Goal: Transaction & Acquisition: Purchase product/service

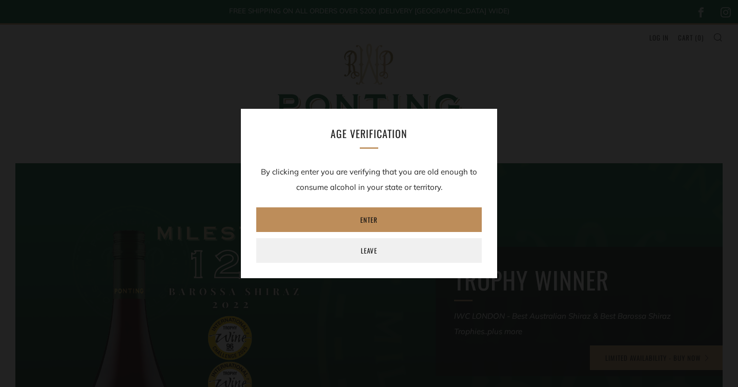
click at [373, 223] on link "Enter" at bounding box center [369, 219] width 226 height 25
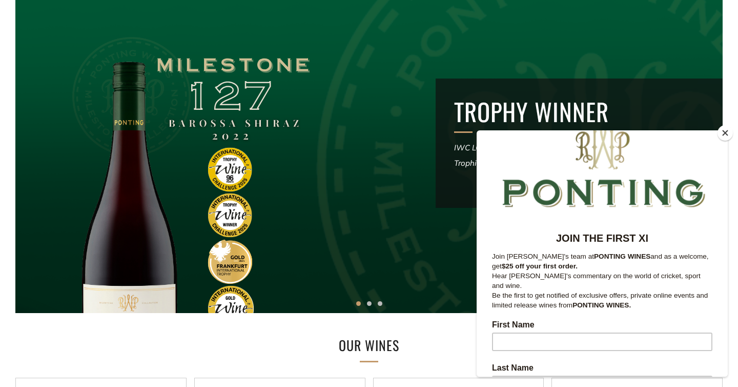
scroll to position [15, 0]
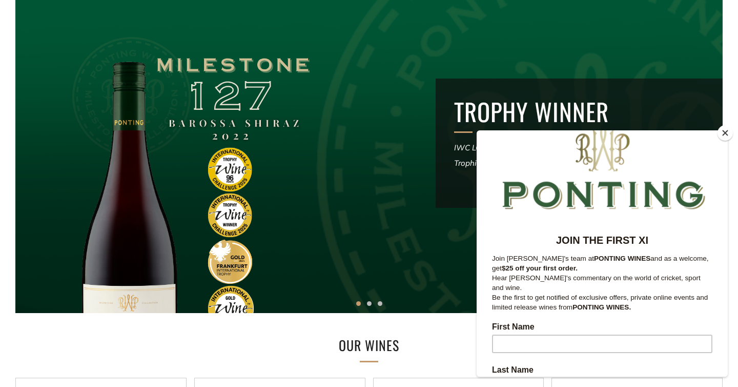
click at [727, 132] on button "Close" at bounding box center [725, 132] width 15 height 15
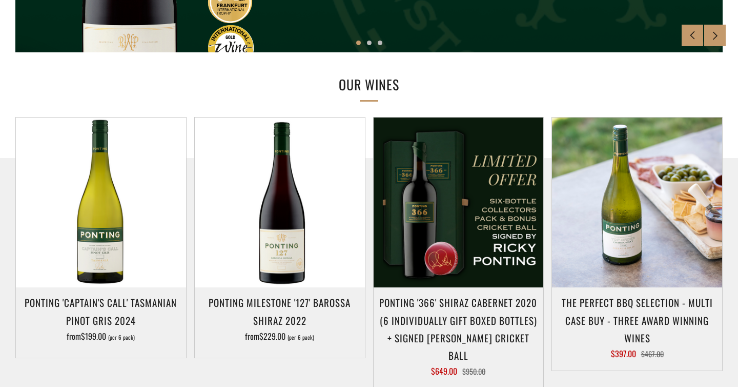
scroll to position [430, 0]
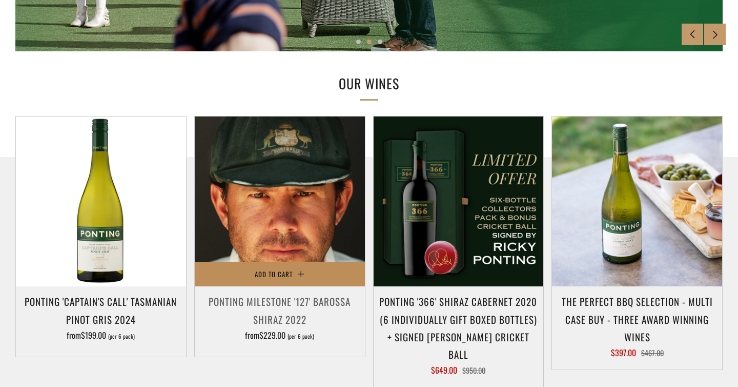
click at [278, 274] on span "Add to Cart" at bounding box center [274, 274] width 38 height 10
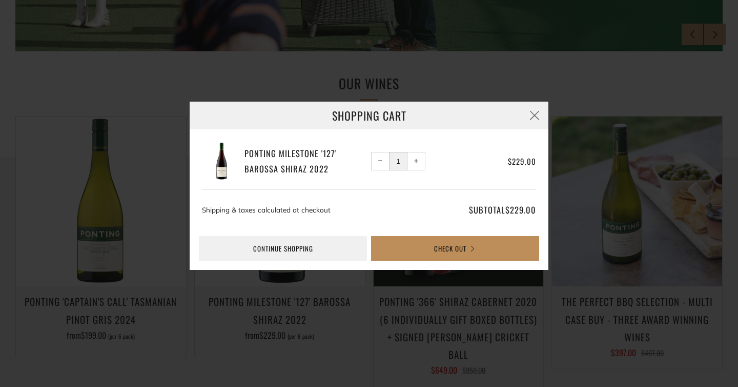
click at [453, 247] on button "Check Out" at bounding box center [455, 248] width 168 height 25
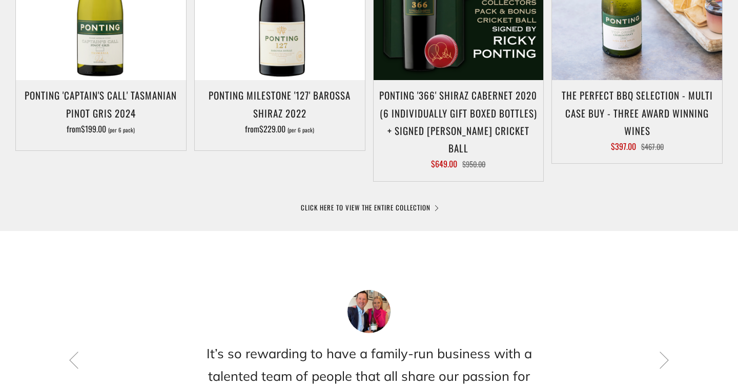
scroll to position [645, 0]
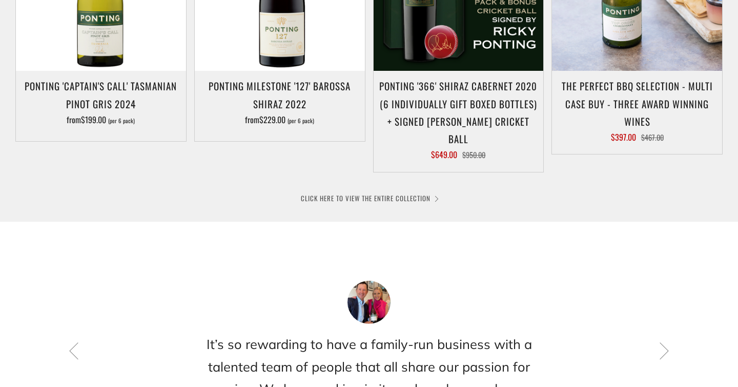
click at [370, 193] on link "CLICK HERE TO VIEW THE ENTIRE COLLECTION" at bounding box center [369, 198] width 136 height 10
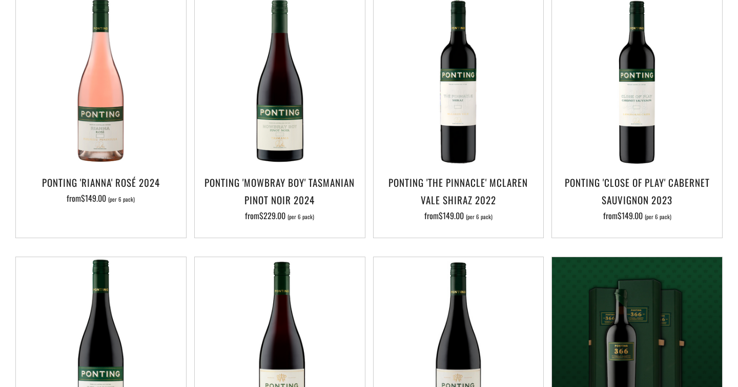
scroll to position [527, 0]
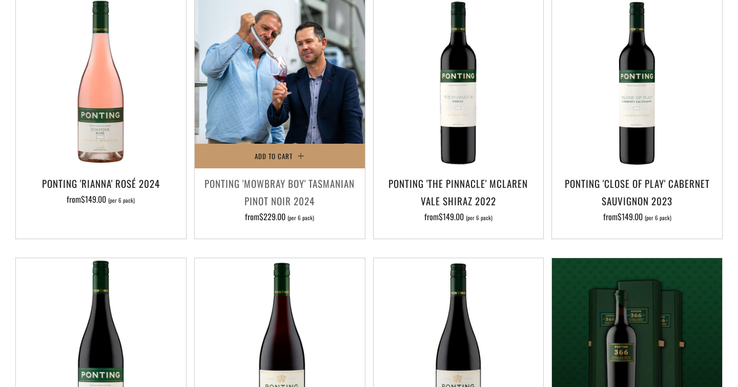
click at [284, 104] on img at bounding box center [280, 83] width 170 height 170
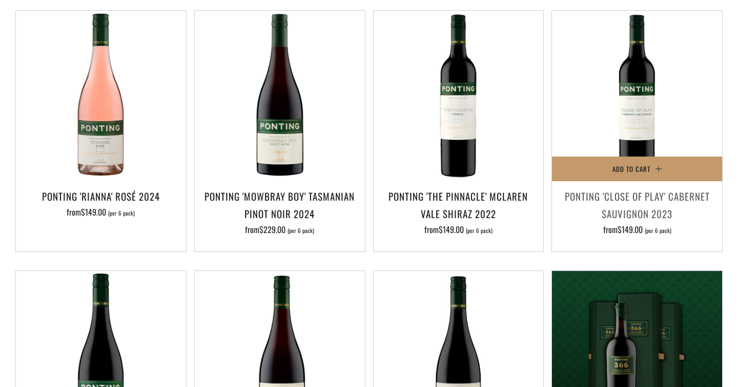
scroll to position [509, 0]
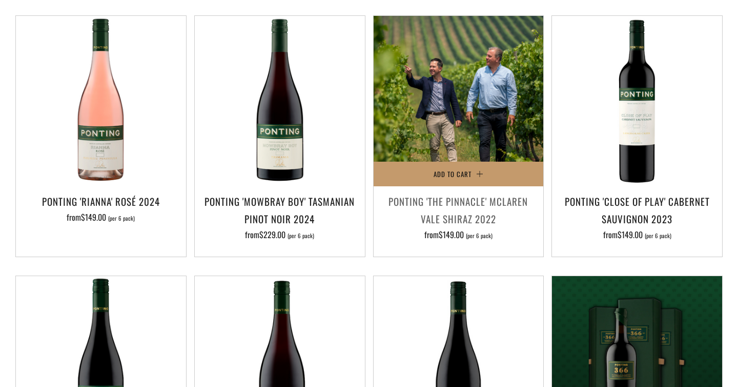
click at [479, 109] on img at bounding box center [459, 101] width 170 height 170
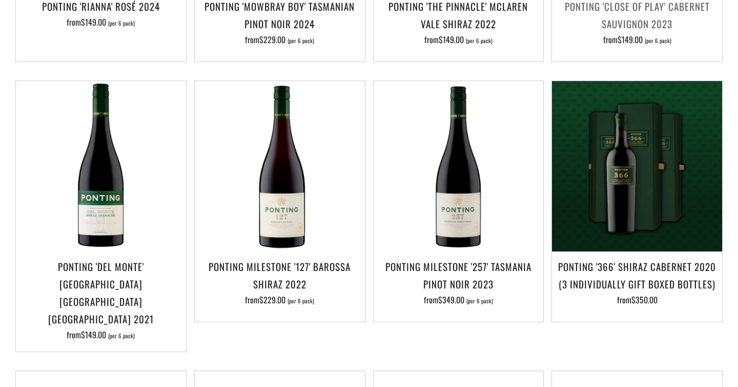
scroll to position [710, 0]
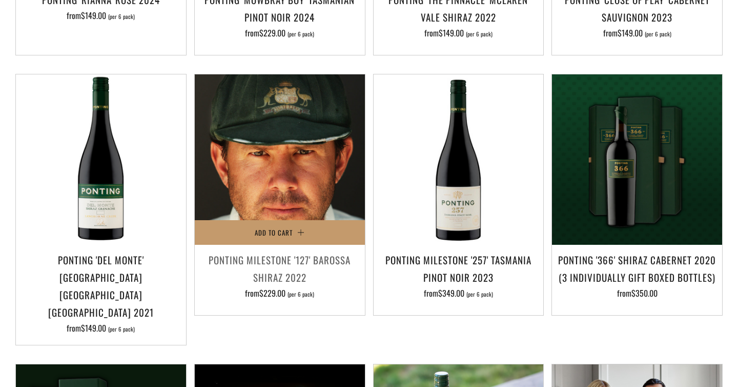
click at [309, 181] on img at bounding box center [280, 159] width 170 height 170
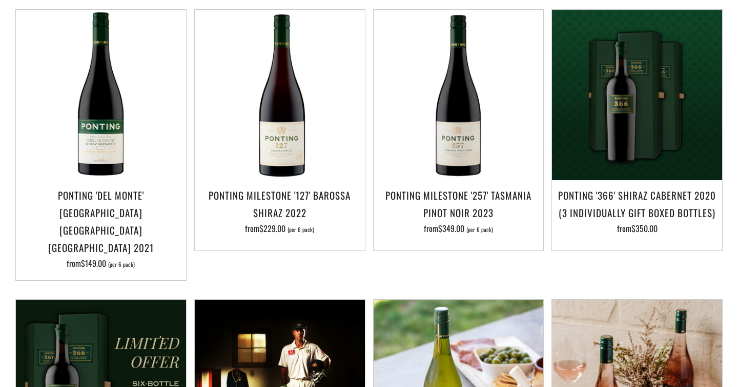
scroll to position [773, 0]
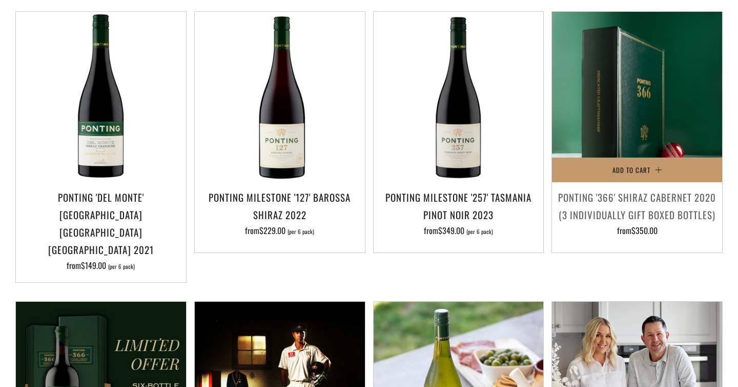
click at [642, 84] on img at bounding box center [637, 97] width 170 height 170
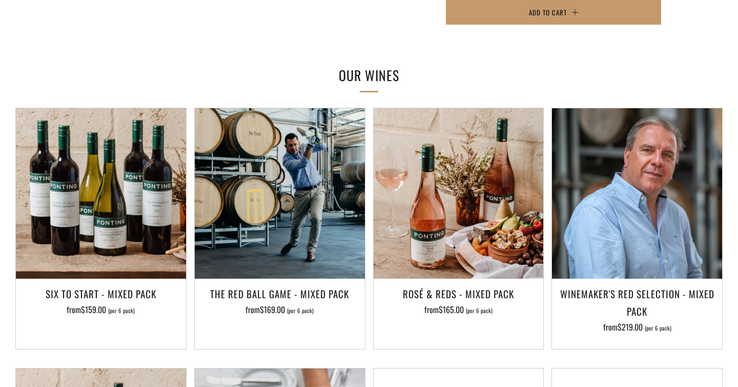
scroll to position [881, 0]
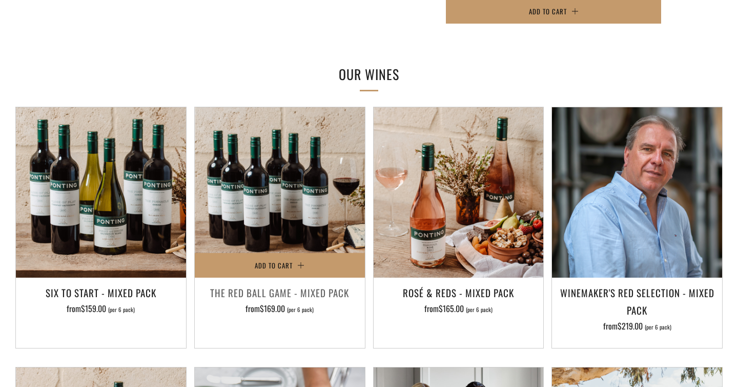
click at [269, 154] on img at bounding box center [280, 192] width 170 height 170
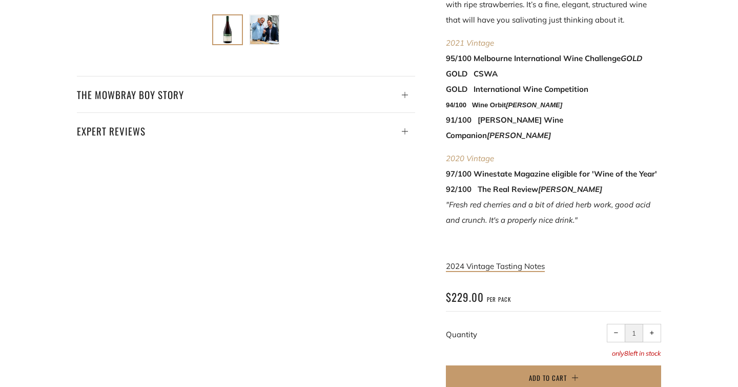
scroll to position [514, 0]
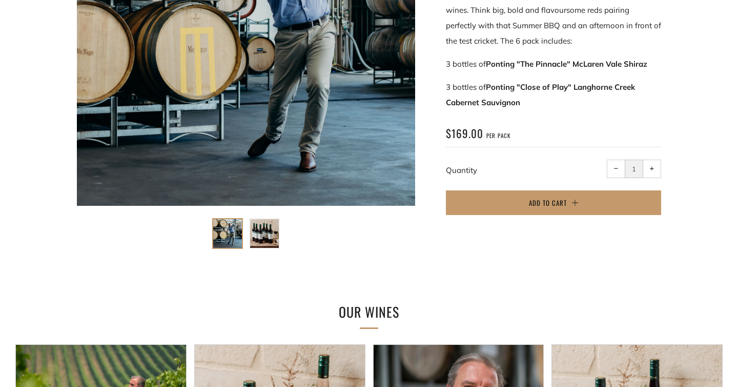
scroll to position [311, 0]
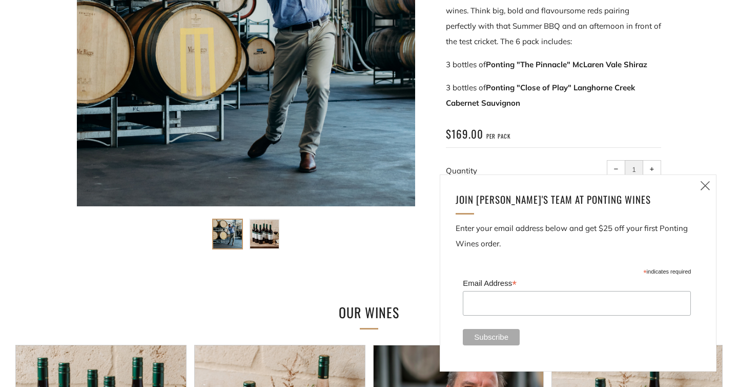
click at [706, 183] on icon at bounding box center [705, 185] width 12 height 13
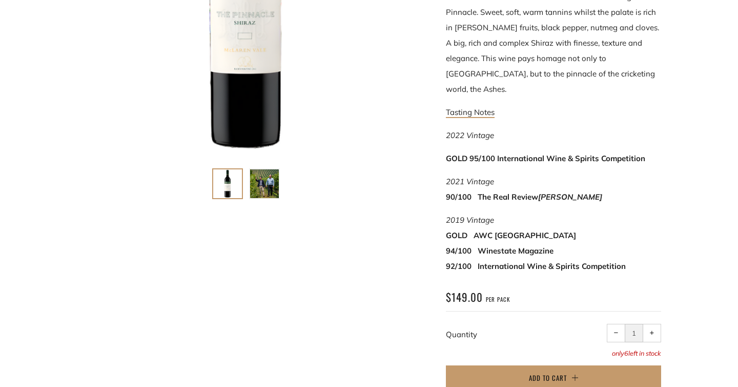
scroll to position [366, 0]
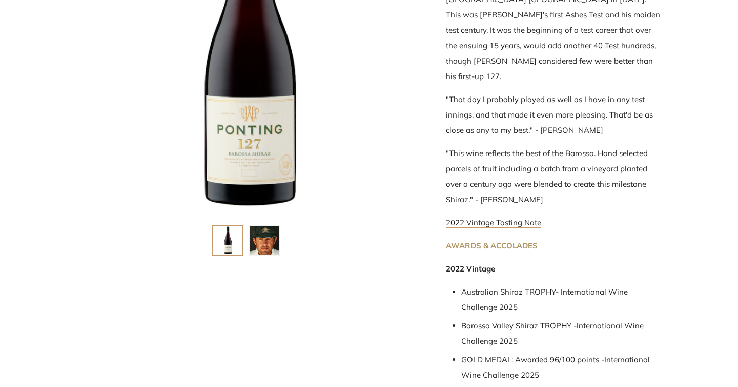
scroll to position [306, 0]
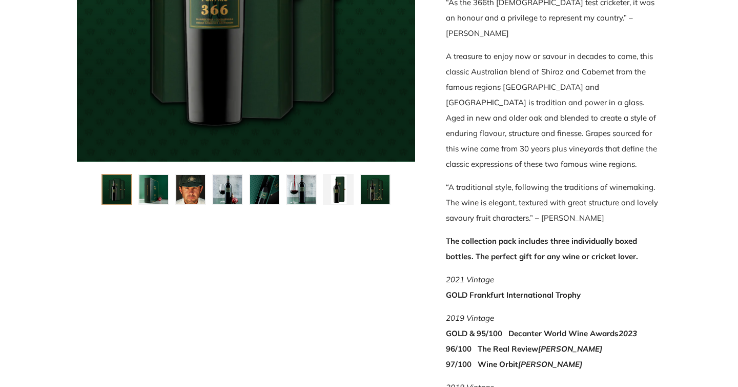
scroll to position [353, 0]
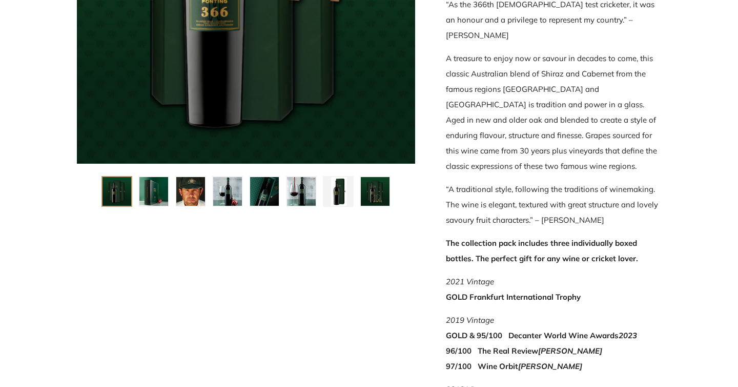
click at [157, 193] on img at bounding box center [153, 191] width 29 height 29
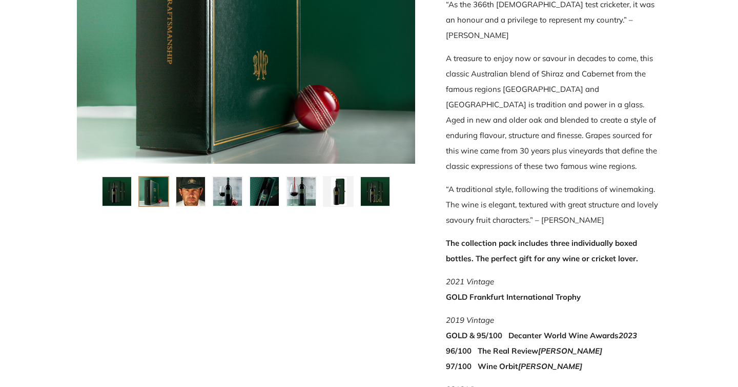
click at [192, 193] on img at bounding box center [190, 191] width 29 height 29
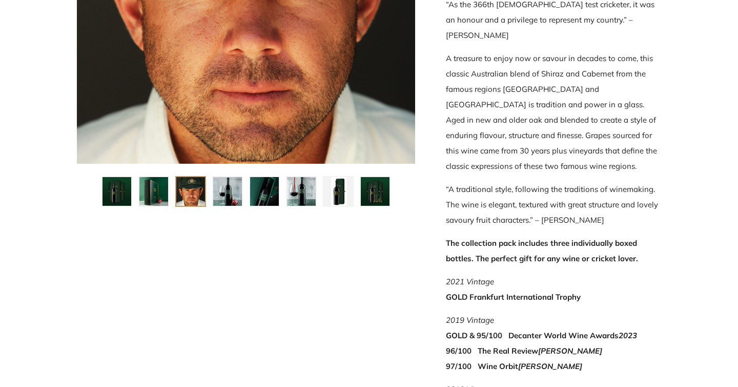
click at [226, 195] on img at bounding box center [227, 191] width 29 height 29
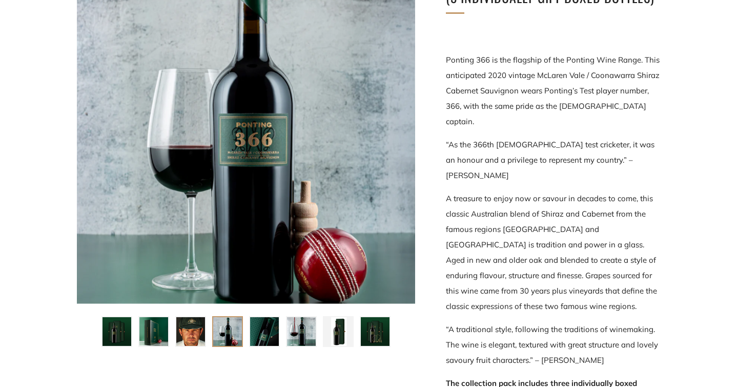
scroll to position [214, 0]
click at [265, 332] on img at bounding box center [264, 330] width 29 height 29
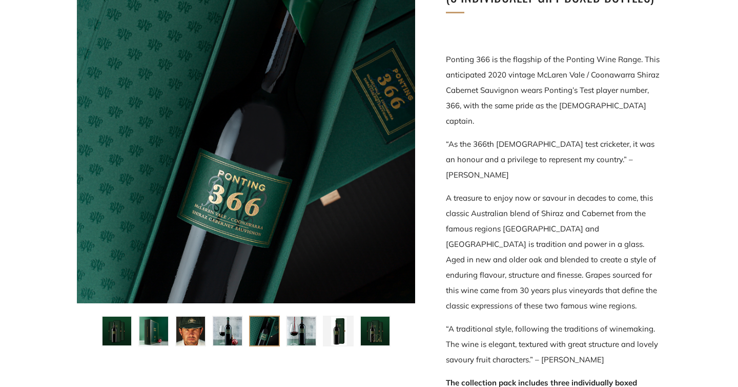
click at [302, 334] on img at bounding box center [301, 330] width 29 height 29
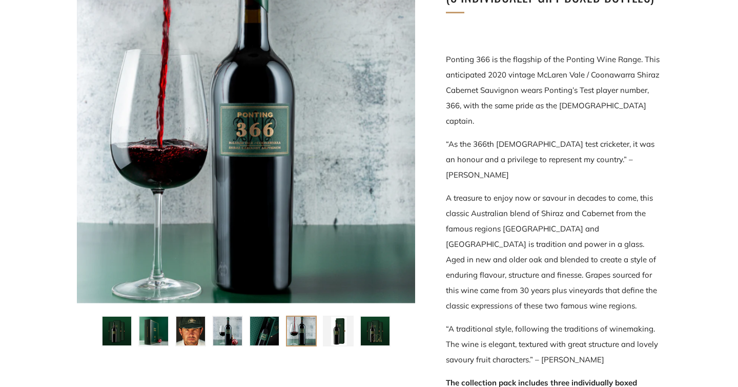
click at [338, 339] on img at bounding box center [338, 330] width 29 height 29
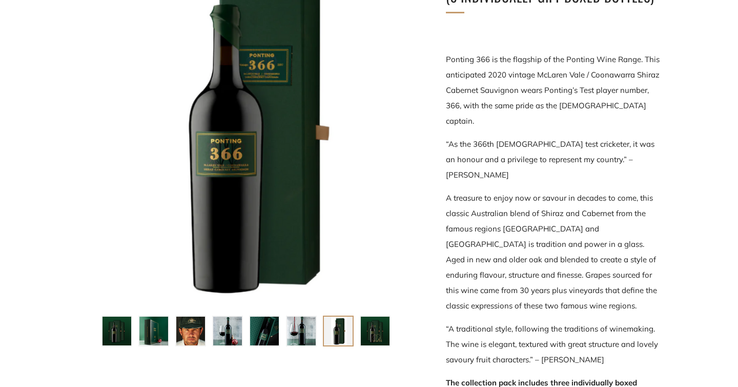
click at [368, 340] on img at bounding box center [375, 330] width 29 height 29
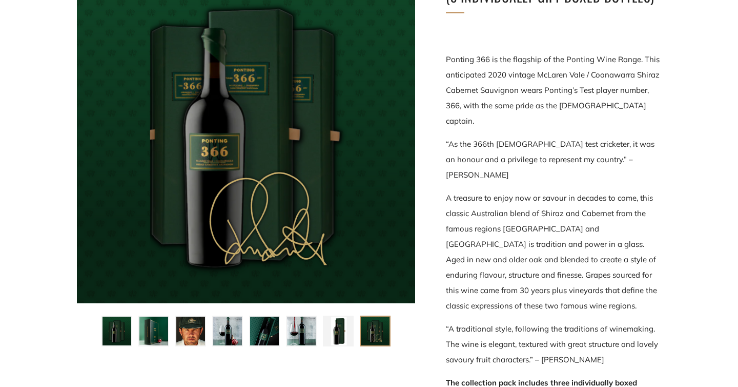
scroll to position [0, 0]
